Goal: Task Accomplishment & Management: Manage account settings

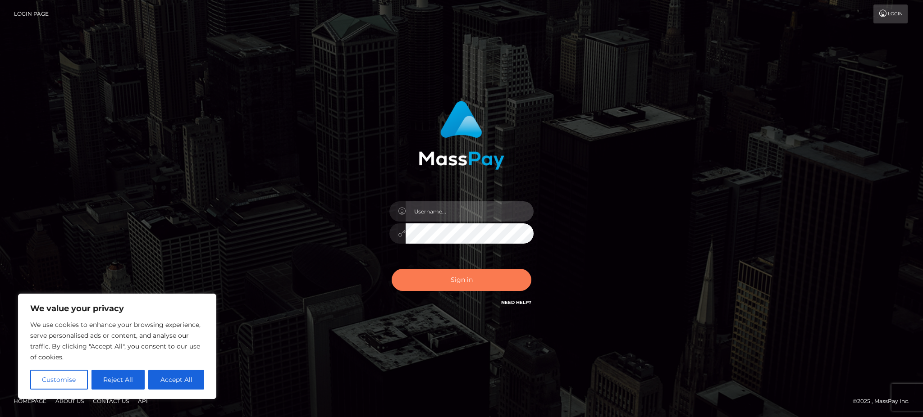
type input "Gaizelle"
click at [472, 291] on button "Sign in" at bounding box center [461, 280] width 140 height 22
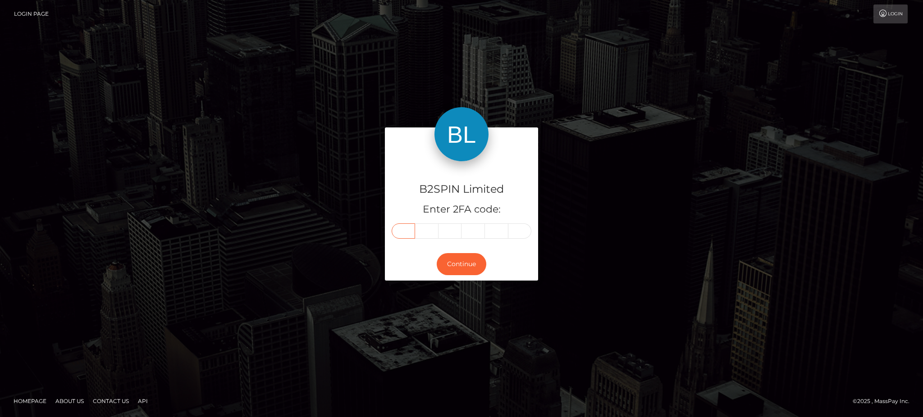
click at [397, 235] on input "text" at bounding box center [402, 230] width 23 height 15
type input "5"
type input "0"
type input "3"
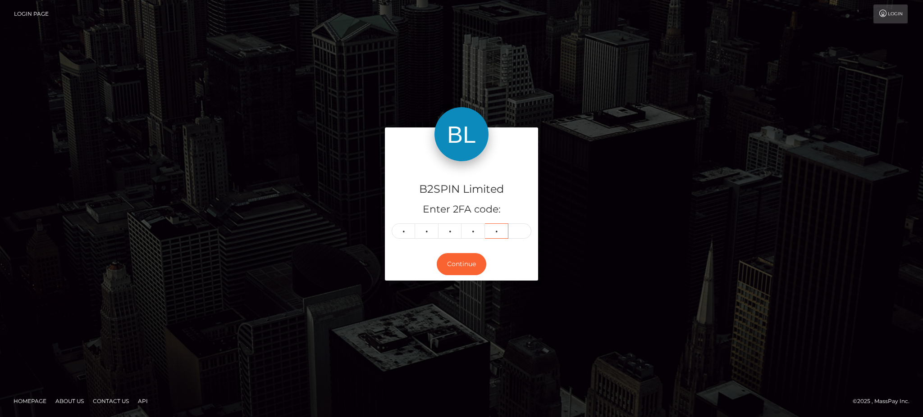
type input "9"
type input "8"
click at [448, 261] on button "Continue" at bounding box center [462, 264] width 50 height 22
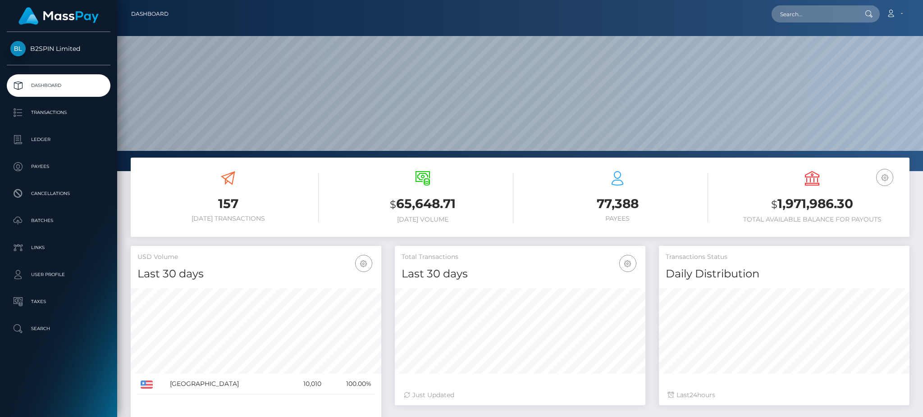
scroll to position [160, 250]
click at [773, 199] on small "$" at bounding box center [774, 204] width 6 height 13
click at [797, 199] on h3 "$ 1,971,986.30" at bounding box center [811, 204] width 181 height 18
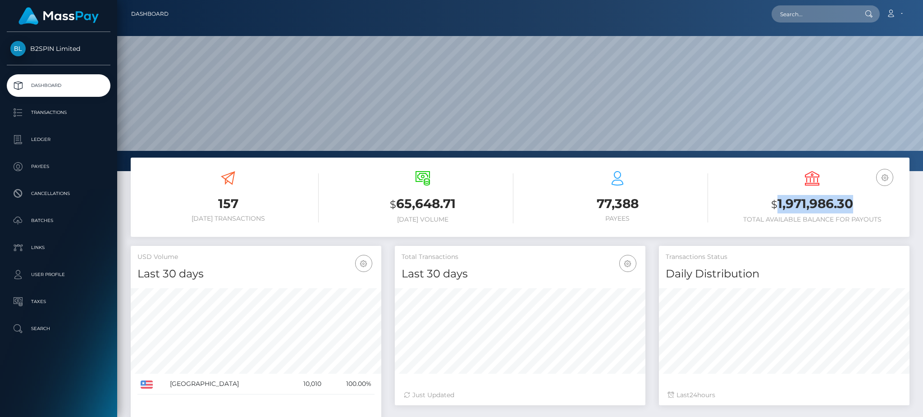
click at [797, 199] on h3 "$ 1,971,986.30" at bounding box center [811, 204] width 181 height 18
copy h3 "1,971,986.30"
